Goal: Task Accomplishment & Management: Manage account settings

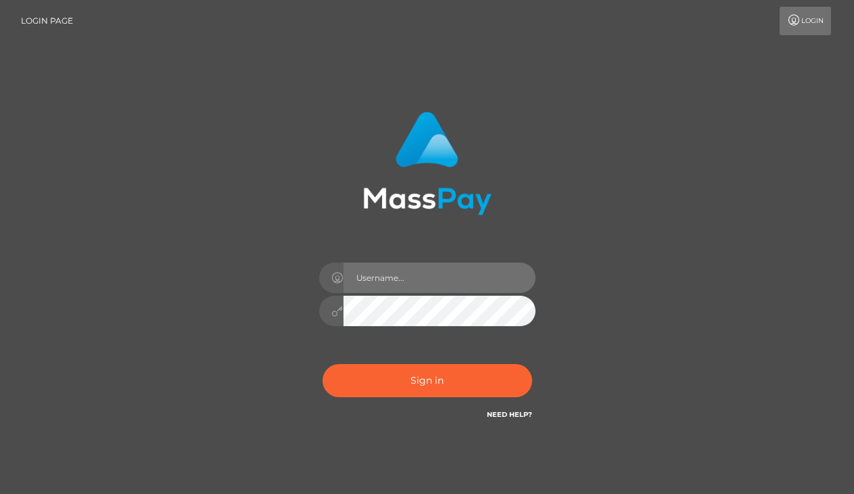
click at [383, 276] on input "text" at bounding box center [440, 277] width 192 height 30
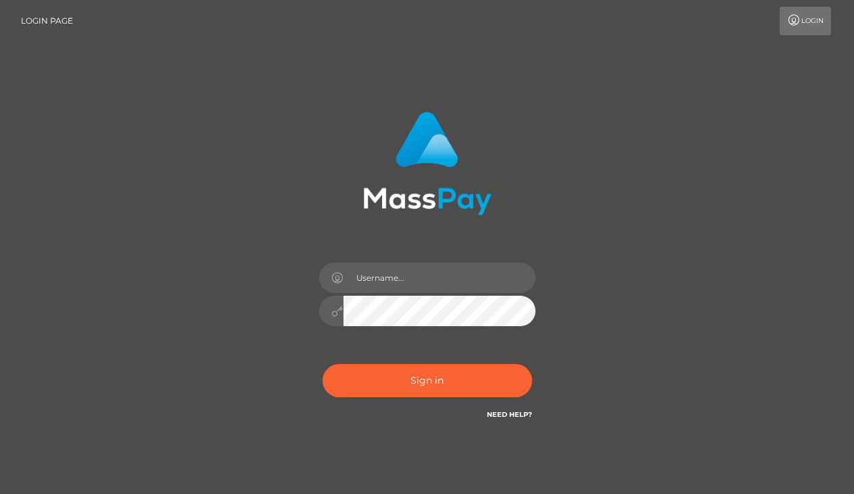
click at [601, 204] on div at bounding box center [427, 158] width 355 height 114
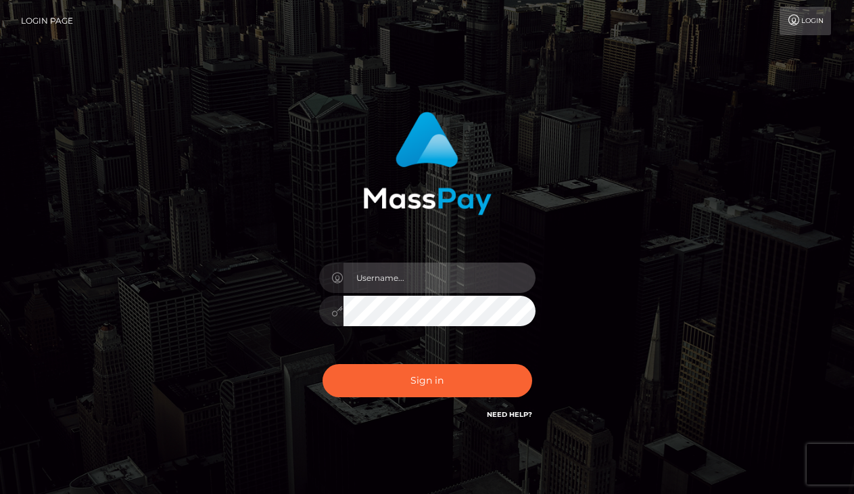
click at [458, 271] on input "text" at bounding box center [440, 277] width 192 height 30
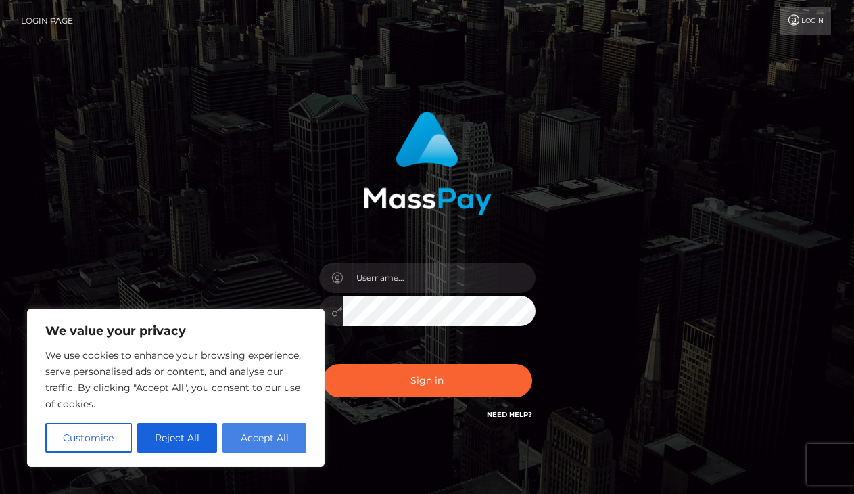
click at [262, 443] on button "Accept All" at bounding box center [264, 438] width 84 height 30
checkbox input "true"
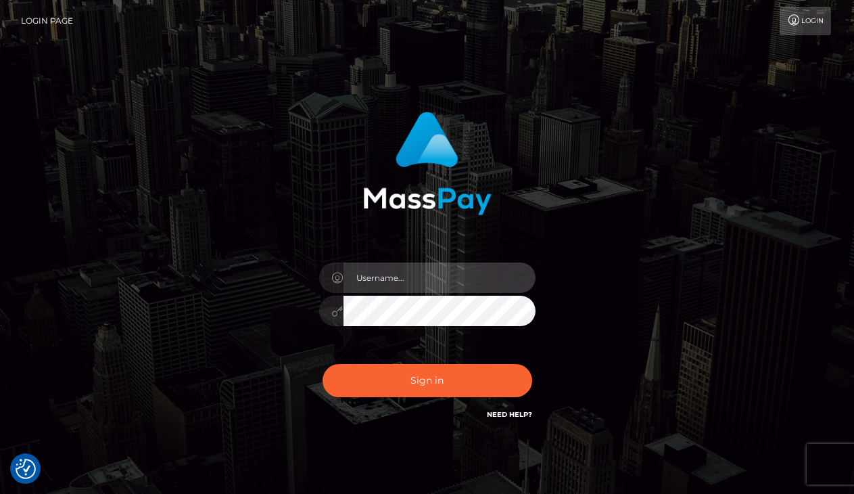
click at [427, 267] on input "text" at bounding box center [440, 277] width 192 height 30
type input "[EMAIL_ADDRESS][DOMAIN_NAME]"
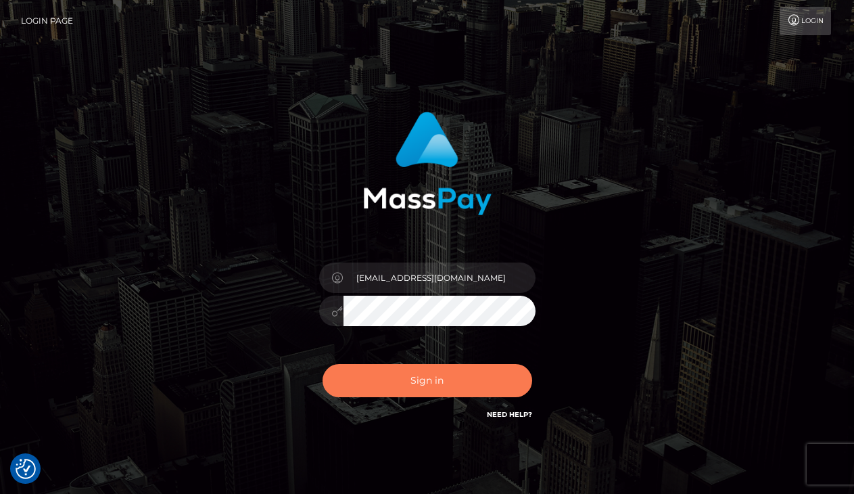
click at [411, 378] on button "Sign in" at bounding box center [428, 380] width 210 height 33
